Goal: Information Seeking & Learning: Learn about a topic

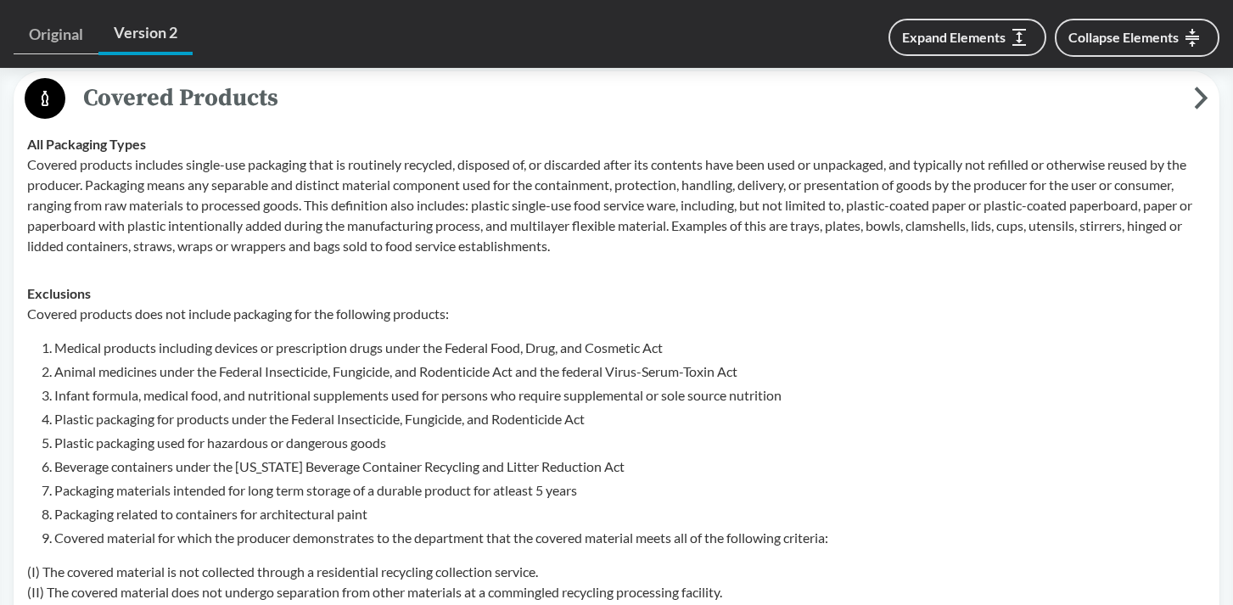
scroll to position [764, 0]
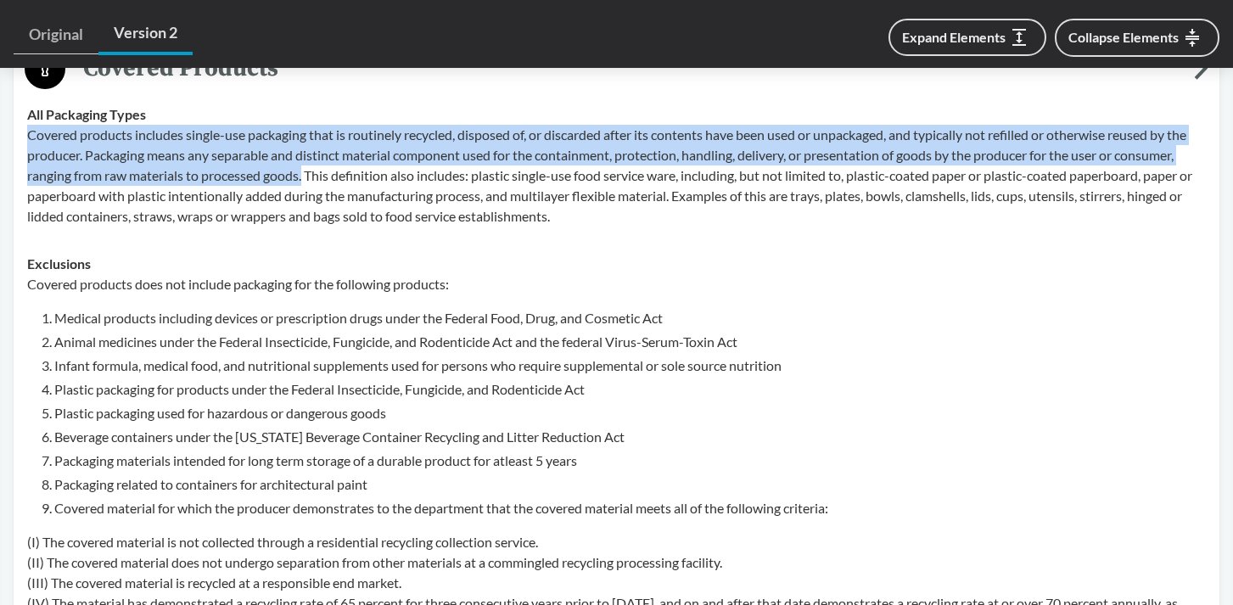
drag, startPoint x: 28, startPoint y: 158, endPoint x: 305, endPoint y: 194, distance: 279.0
click at [305, 194] on p "Covered products includes single-use packaging that is routinely recycled, disp…" at bounding box center [616, 176] width 1178 height 102
copy p "Covered products includes single-use packaging that is routinely recycled, disp…"
click at [597, 182] on p "Covered products includes single-use packaging that is routinely recycled, disp…" at bounding box center [616, 176] width 1178 height 102
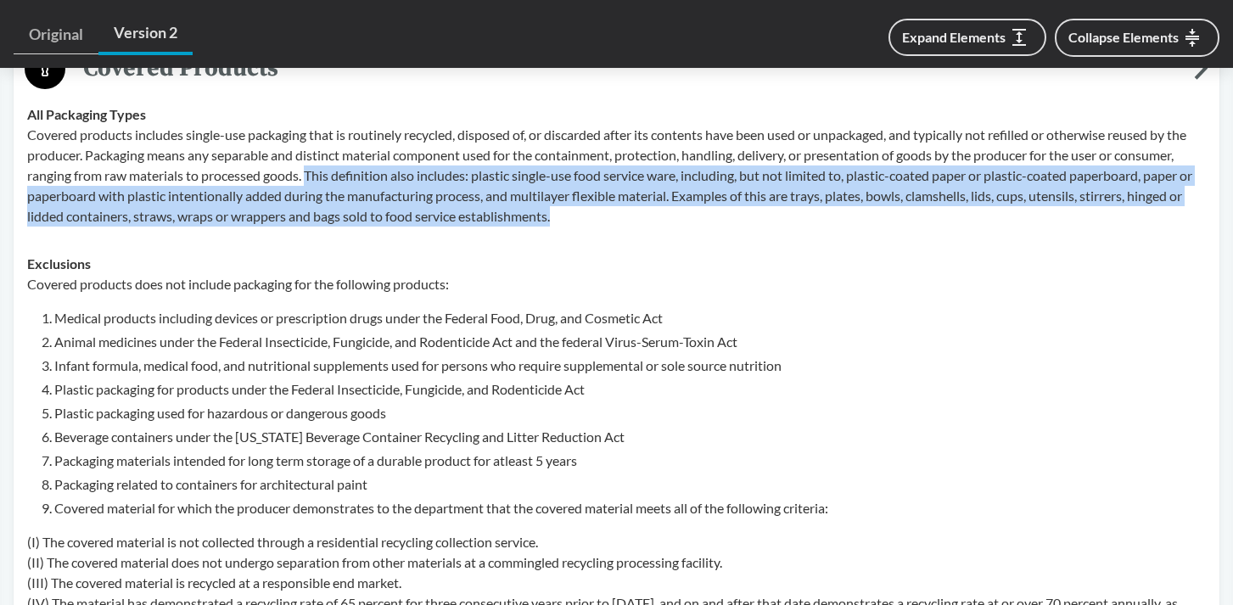
drag, startPoint x: 311, startPoint y: 197, endPoint x: 573, endPoint y: 238, distance: 265.4
click at [573, 227] on p "Covered products includes single-use packaging that is routinely recycled, disp…" at bounding box center [616, 176] width 1178 height 102
copy p "This definition also includes: plastic single-use food service ware, including,…"
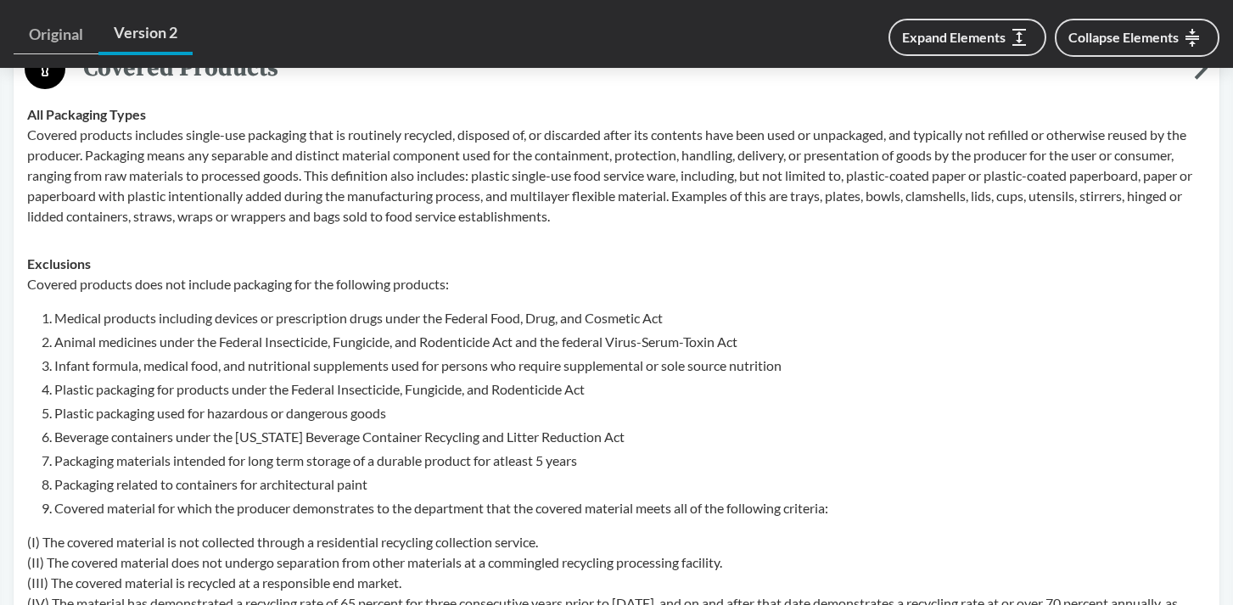
click at [938, 423] on li "Plastic packaging used for hazardous or dangerous goods" at bounding box center [629, 413] width 1151 height 20
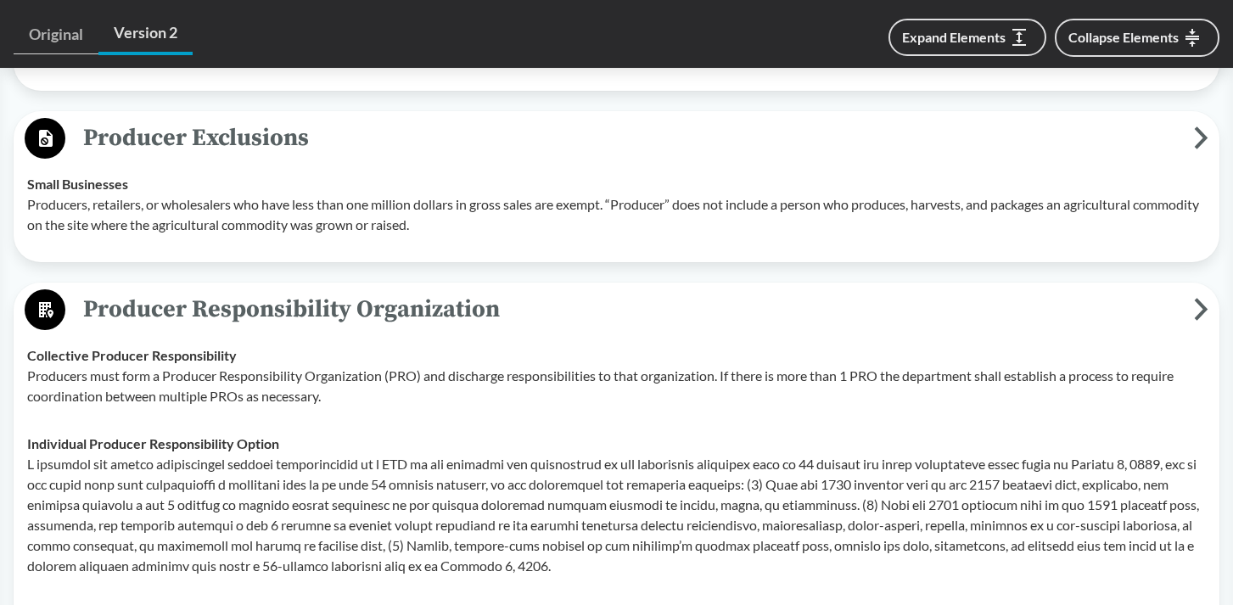
scroll to position [1697, 0]
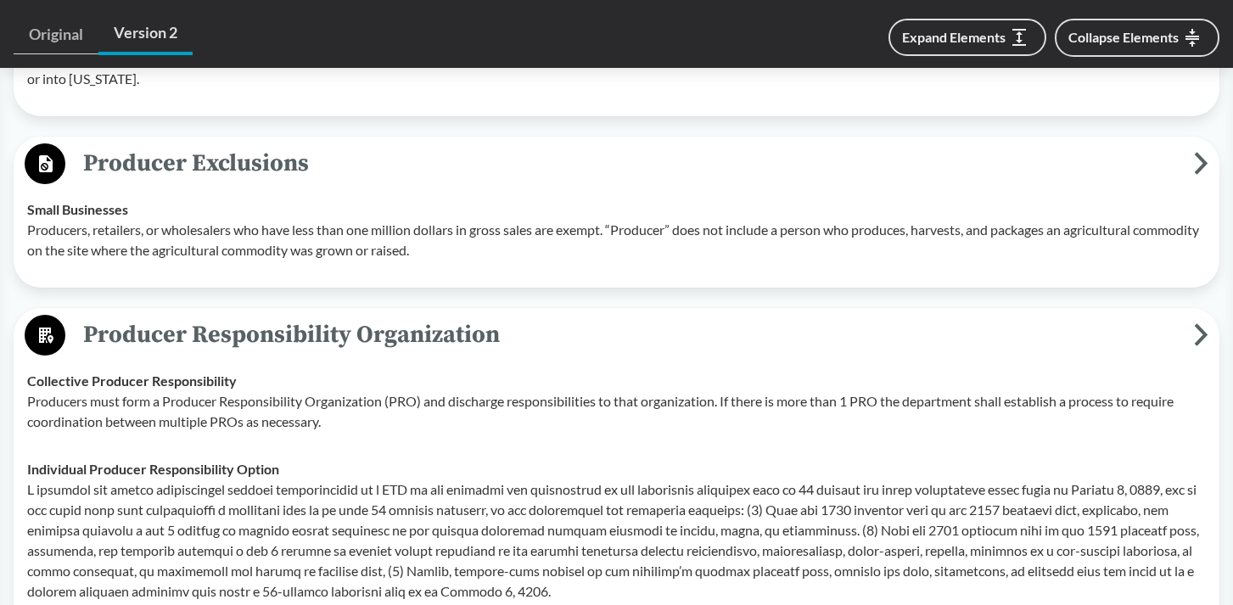
click at [1201, 172] on icon at bounding box center [1201, 163] width 8 height 18
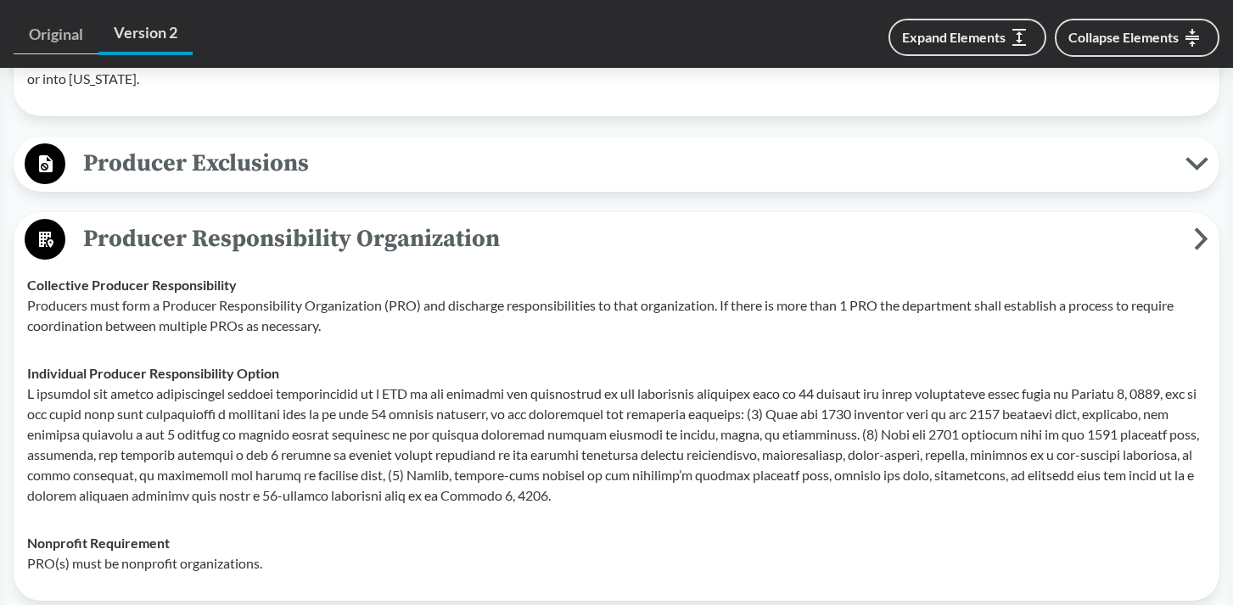
click at [1200, 171] on icon at bounding box center [1196, 164] width 23 height 14
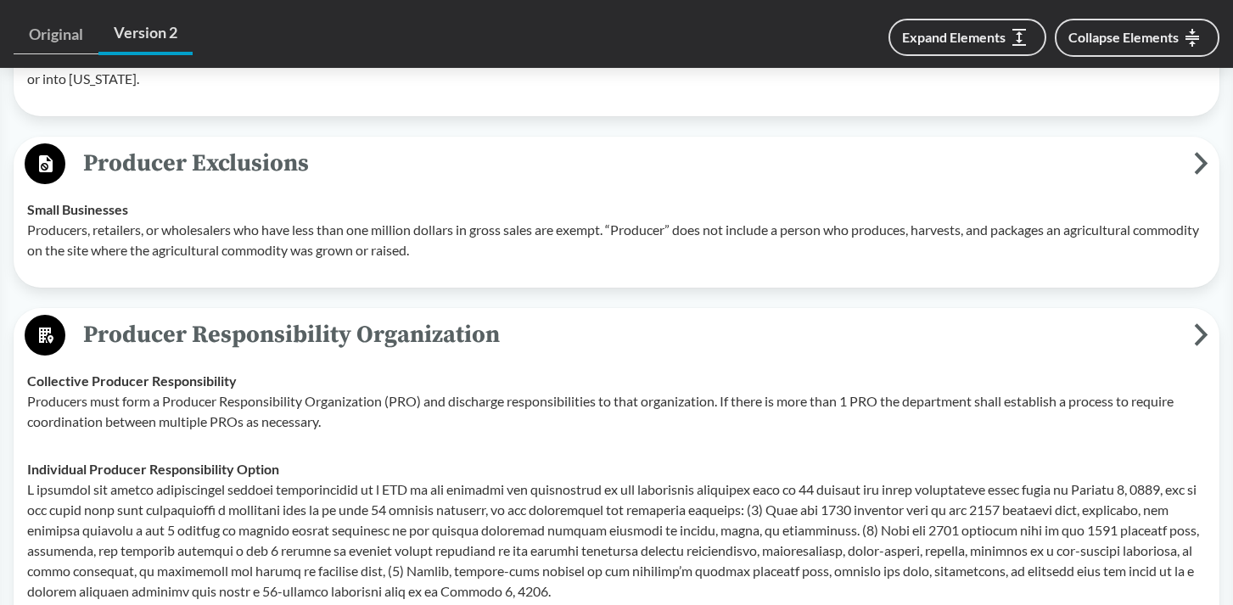
click at [529, 274] on td "Small Businesses Producers, retailers, or wholesalers who have less than one mi…" at bounding box center [617, 230] width 1194 height 88
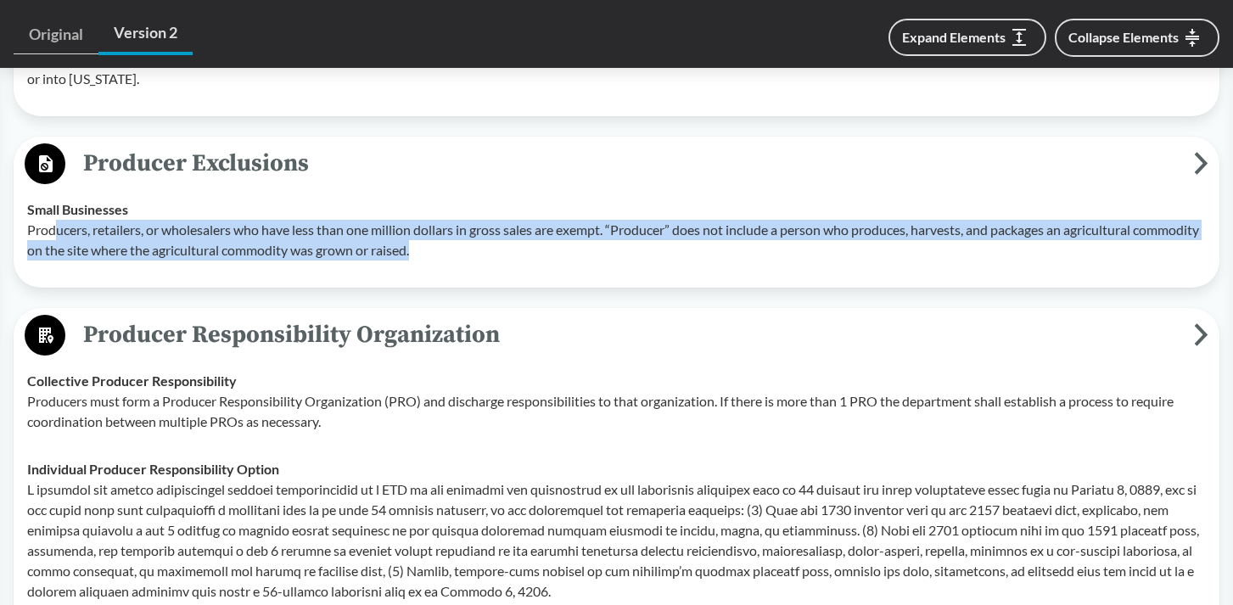
drag, startPoint x: 551, startPoint y: 272, endPoint x: 57, endPoint y: 255, distance: 494.1
click at [57, 255] on p "Producers, retailers, or wholesalers who have less than one million dollars in …" at bounding box center [616, 240] width 1178 height 41
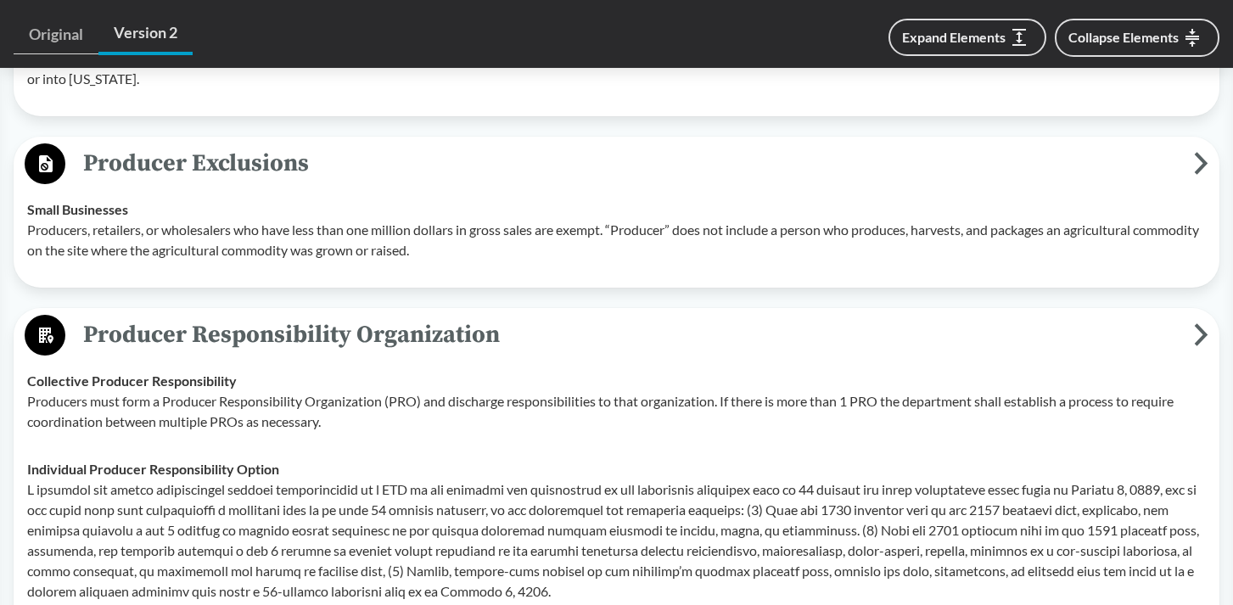
click at [819, 415] on p "Producers must form a Producer Responsibility Organization (PRO) and discharge …" at bounding box center [616, 411] width 1178 height 41
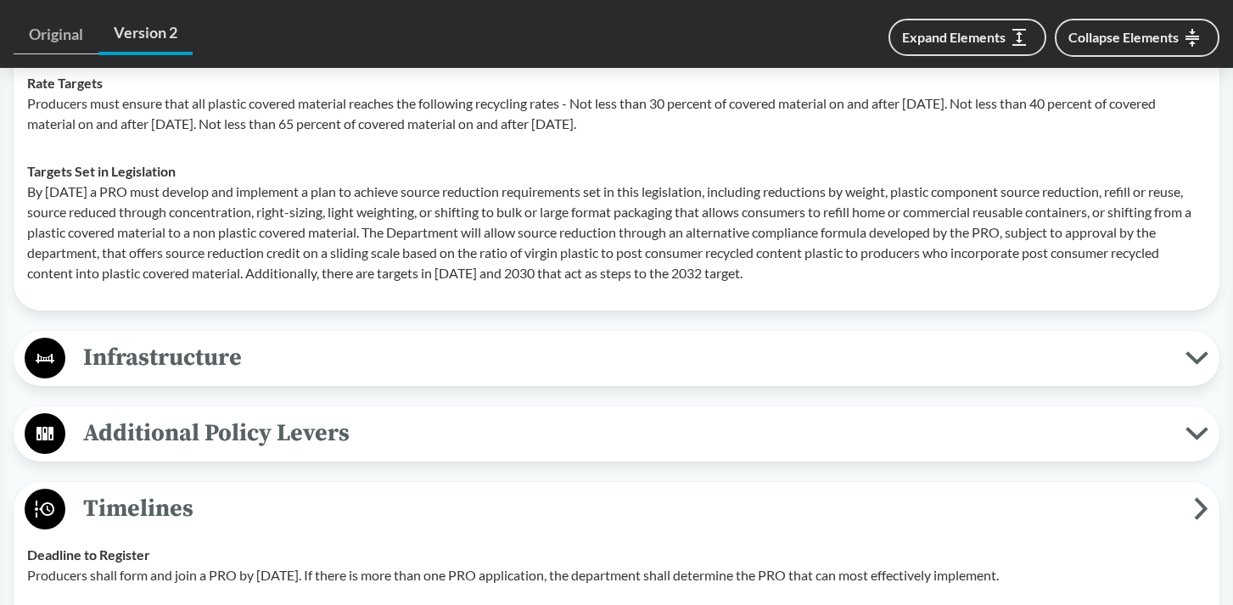
scroll to position [3309, 0]
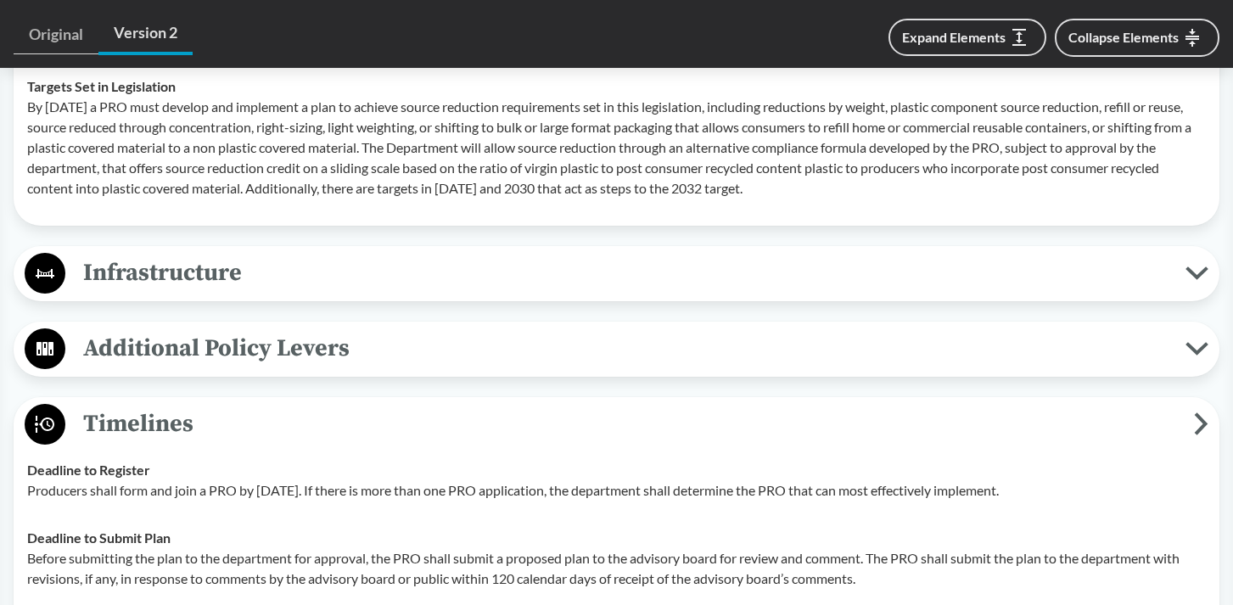
click at [896, 281] on span "Infrastructure" at bounding box center [625, 273] width 1120 height 38
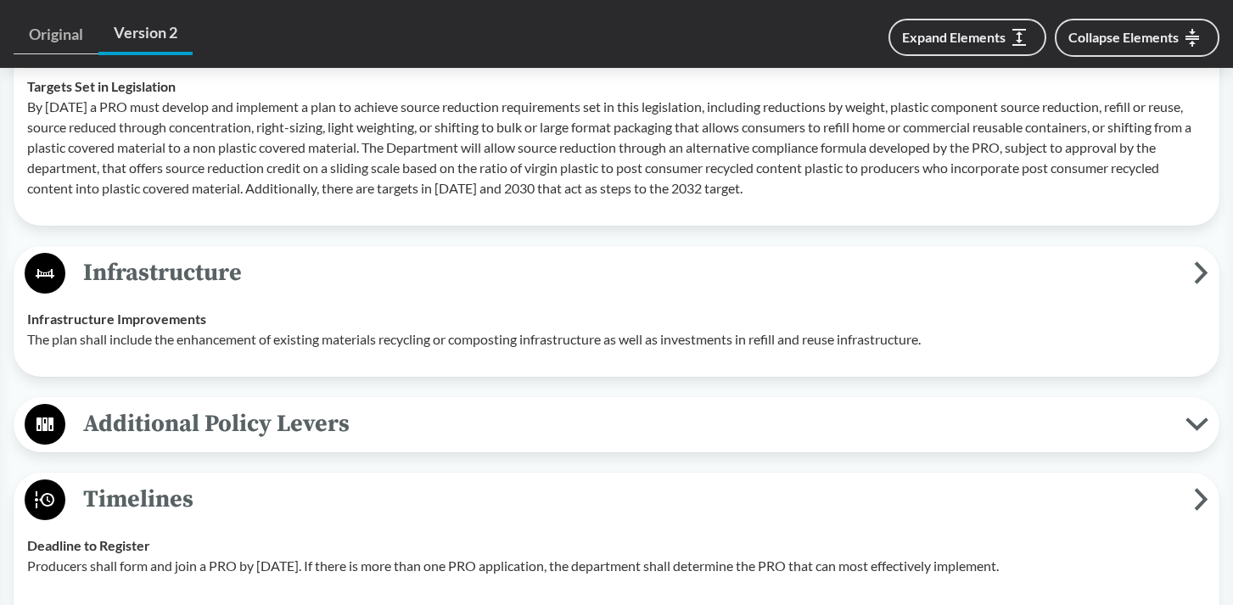
click at [972, 440] on span "Additional Policy Levers" at bounding box center [625, 424] width 1120 height 38
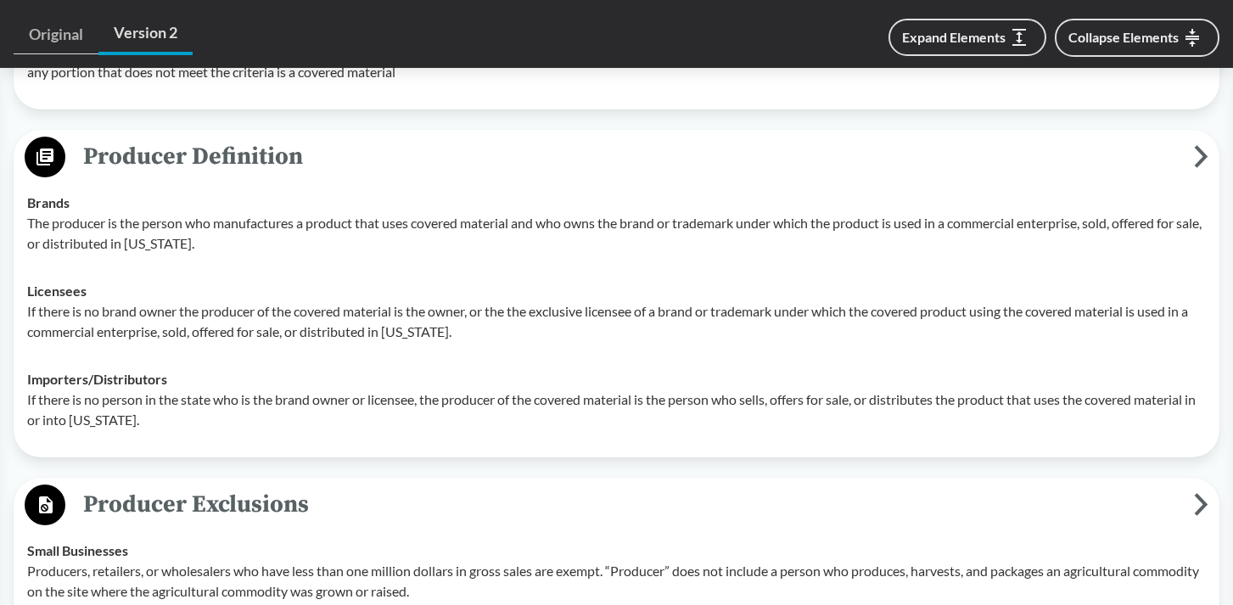
scroll to position [1357, 0]
click at [479, 266] on td "Brands The producer is the person who manufactures a product that uses covered …" at bounding box center [617, 221] width 1194 height 88
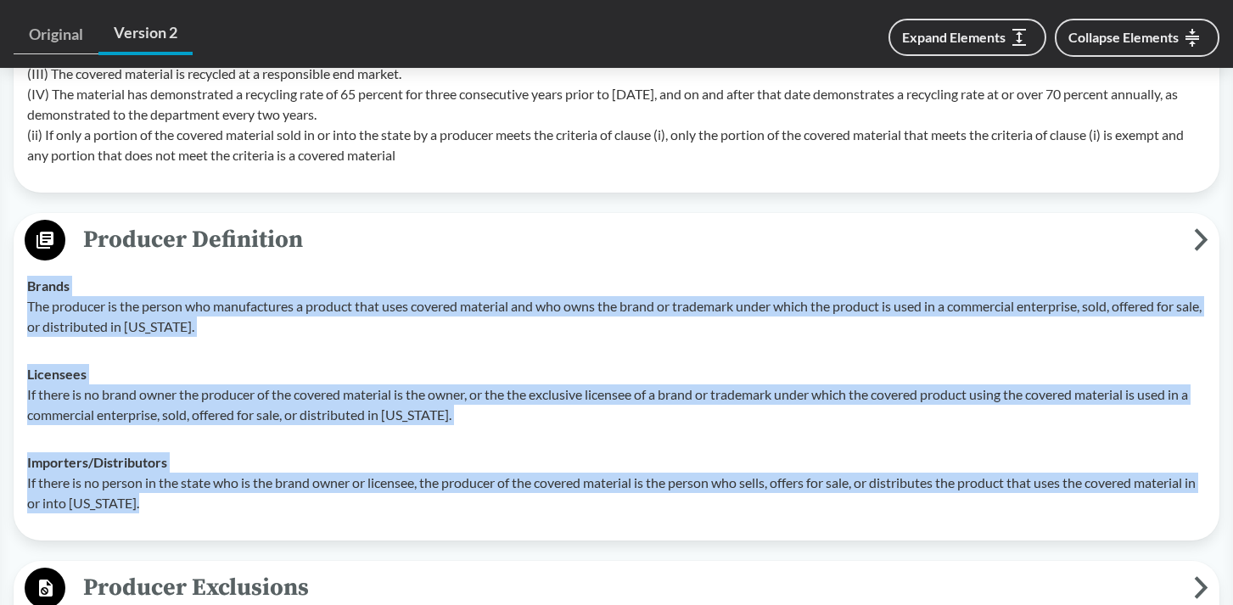
drag, startPoint x: 292, startPoint y: 523, endPoint x: 25, endPoint y: 310, distance: 341.7
click at [25, 310] on tbody "Brands The producer is the person who manufactures a product that uses covered …" at bounding box center [617, 394] width 1194 height 265
copy tbody "Brands The producer is the person who manufactures a product that uses covered …"
click at [818, 425] on p "If there is no brand owner the producer of the covered material is the owner, o…" at bounding box center [616, 404] width 1178 height 41
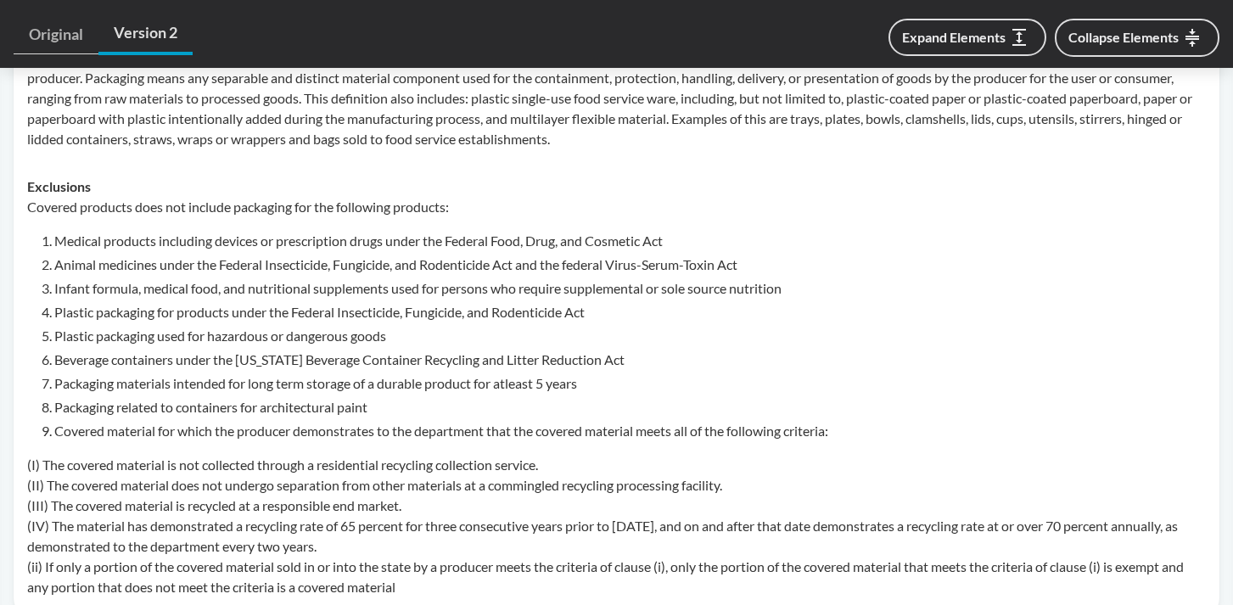
scroll to position [802, 0]
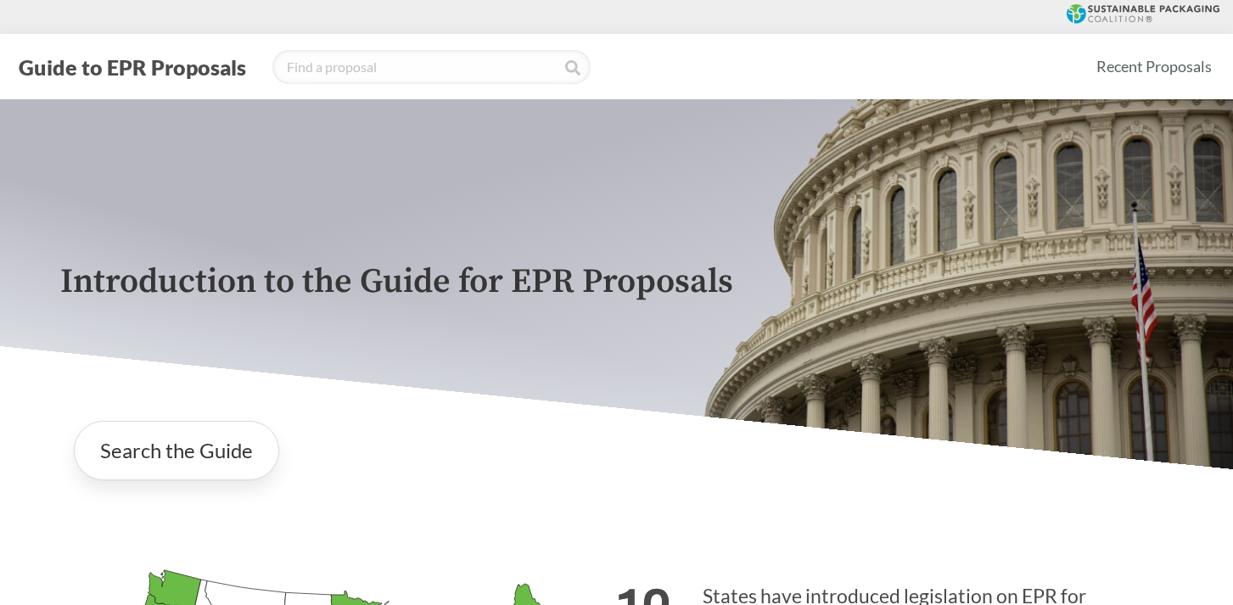
scroll to position [423, 0]
